Goal: Navigation & Orientation: Understand site structure

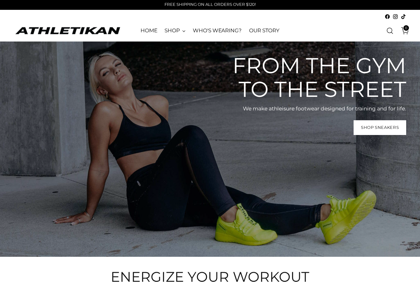
scroll to position [1, 0]
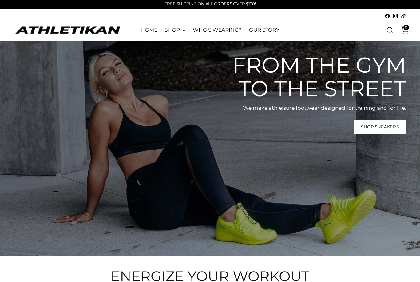
click at [217, 31] on link "WHO'S WEARING?" at bounding box center [217, 30] width 49 height 14
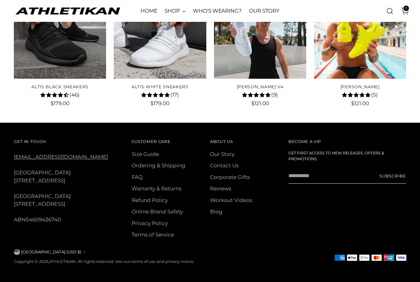
scroll to position [1308, 0]
click at [137, 157] on link "Size Guide" at bounding box center [144, 154] width 27 height 6
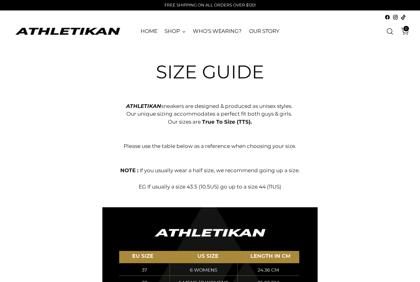
click at [269, 29] on link "OUR STORY" at bounding box center [264, 32] width 30 height 14
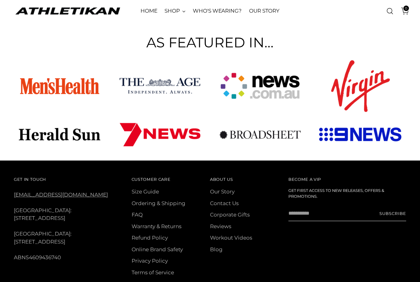
scroll to position [363, 0]
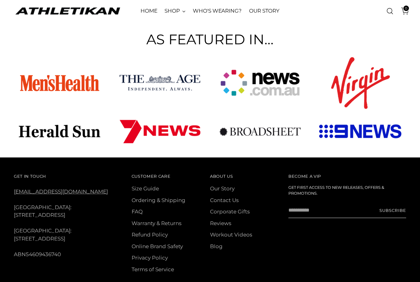
click at [166, 172] on div "Customer Care Customer Care Size Guide Ordering & Shipping FAQ Warranty & Retur…" at bounding box center [170, 226] width 78 height 108
click at [164, 231] on link "Refund Policy" at bounding box center [149, 234] width 36 height 6
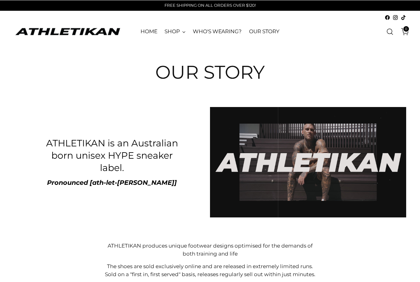
scroll to position [383, 0]
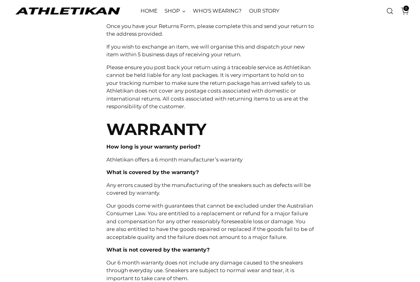
scroll to position [300, 0]
click at [274, 9] on link "OUR STORY" at bounding box center [264, 11] width 30 height 14
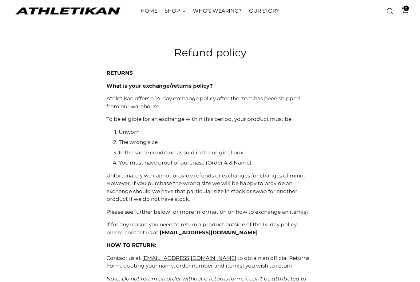
scroll to position [0, 0]
